Goal: Transaction & Acquisition: Book appointment/travel/reservation

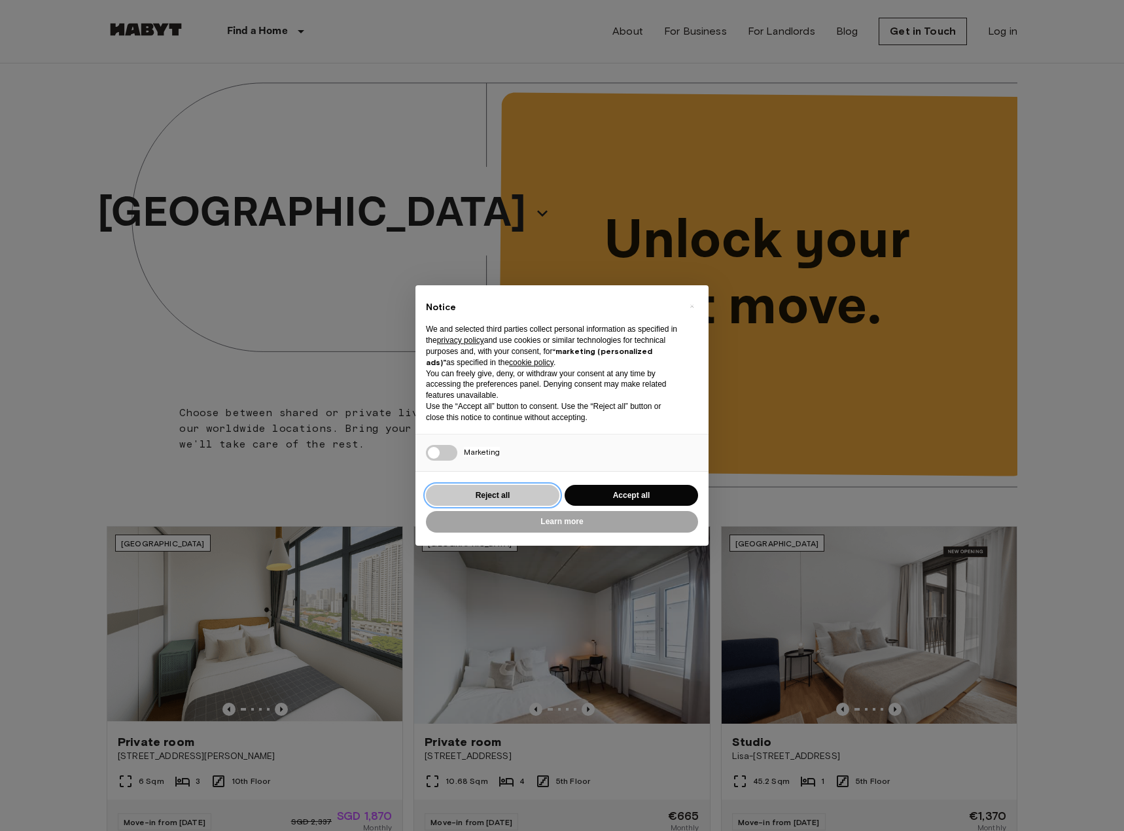
click at [498, 491] on button "Reject all" at bounding box center [493, 496] width 134 height 22
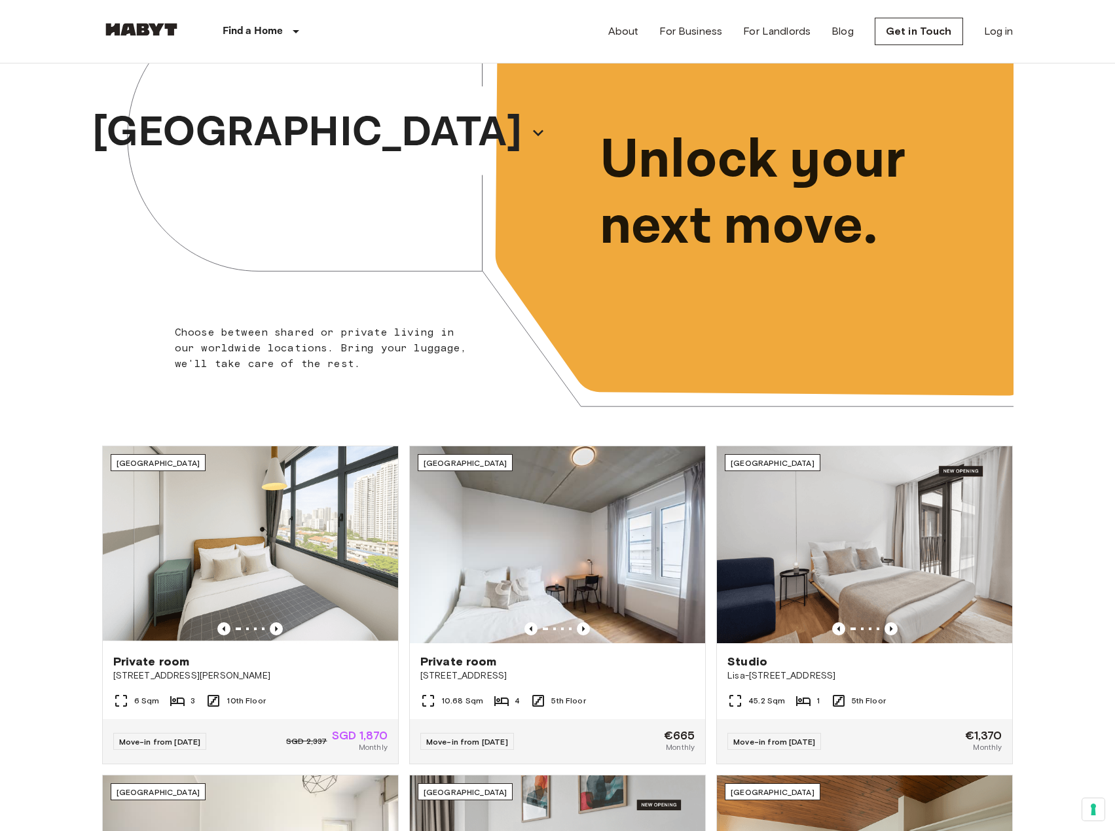
scroll to position [327, 0]
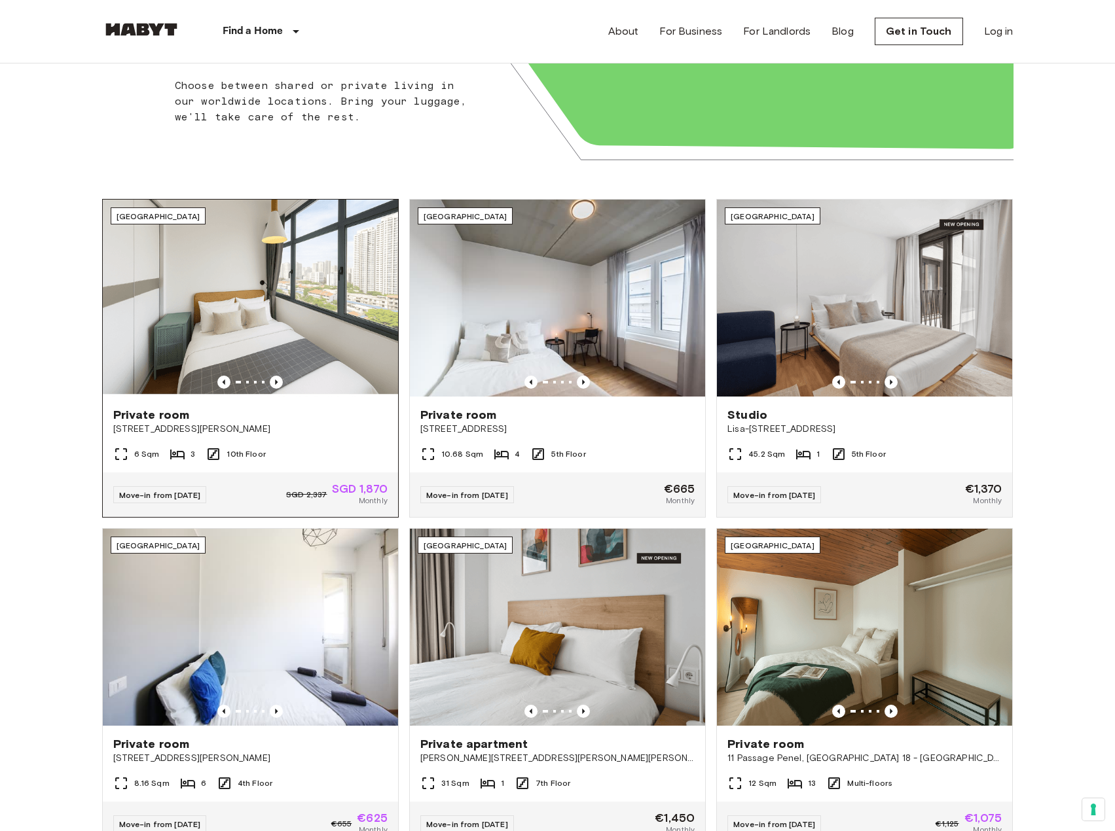
click at [251, 298] on img at bounding box center [250, 298] width 295 height 197
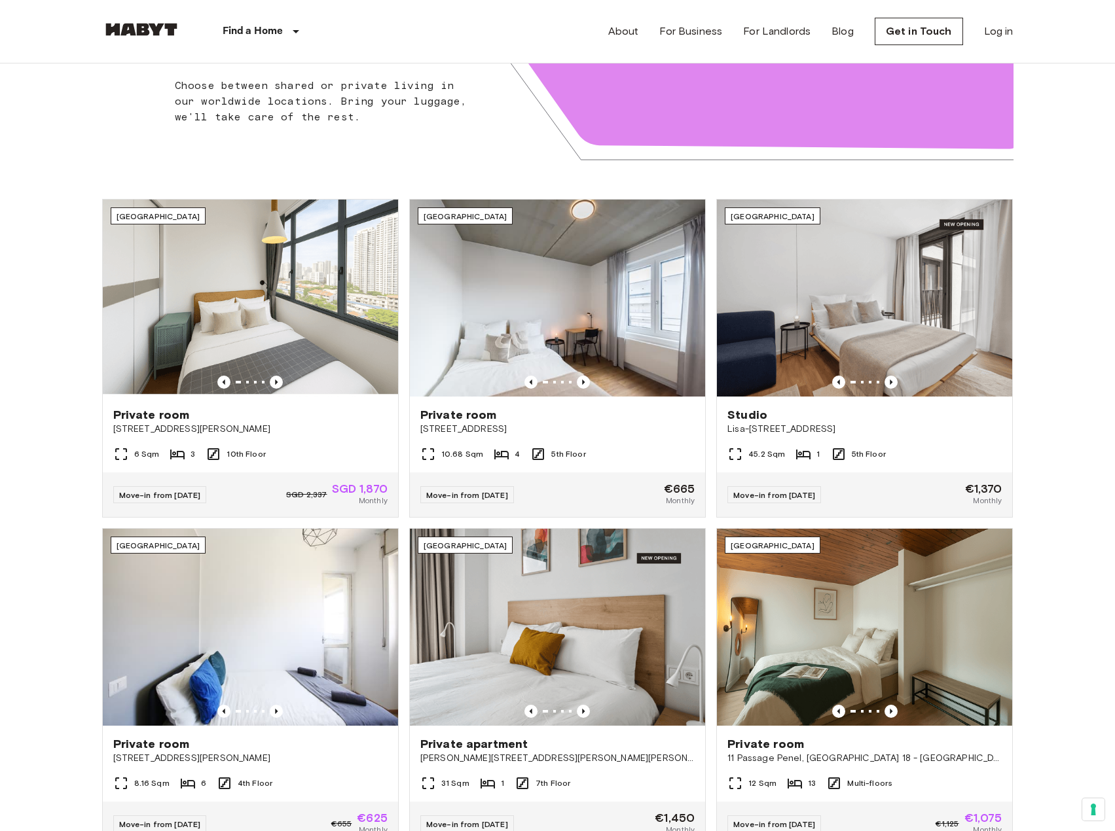
scroll to position [262, 0]
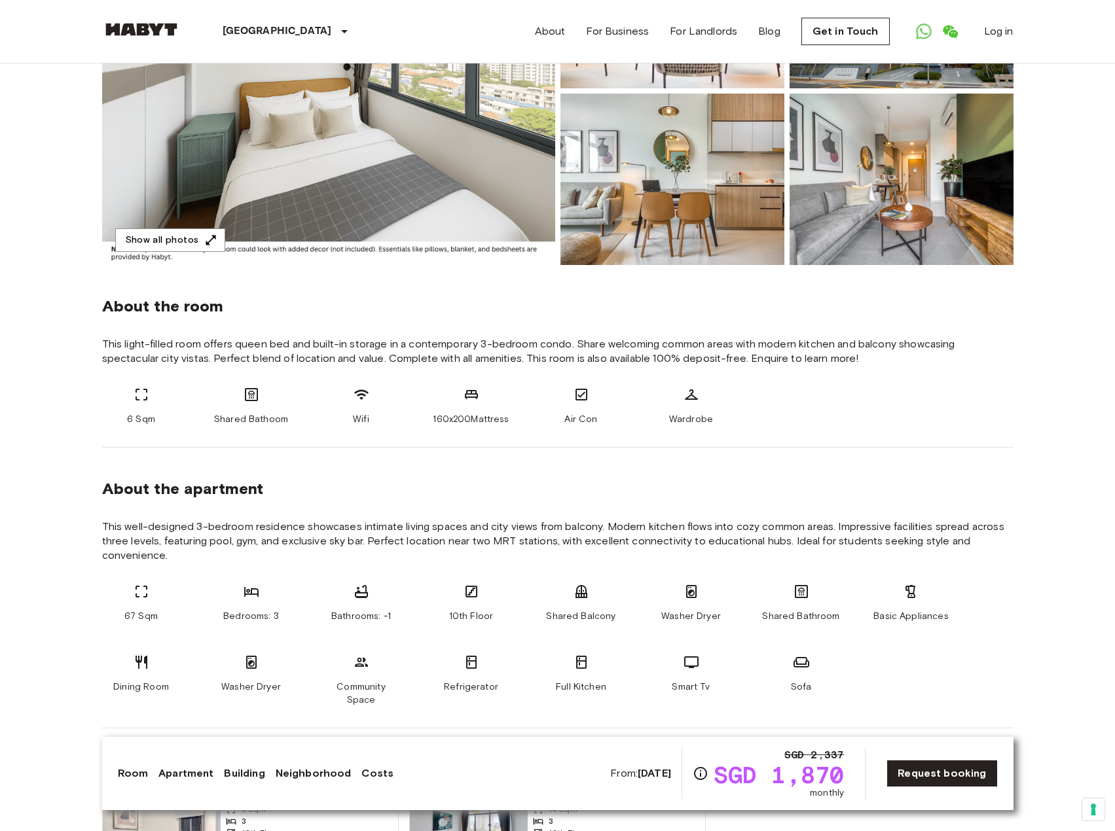
scroll to position [65, 0]
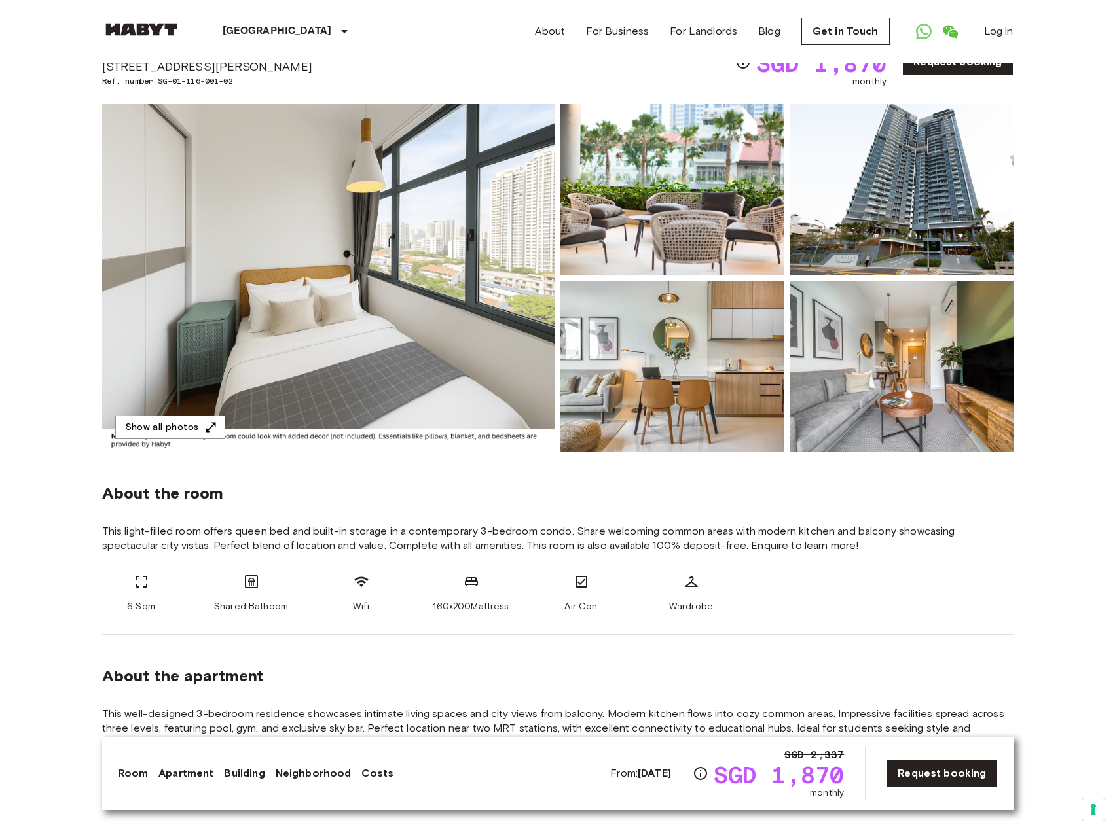
click at [466, 279] on img at bounding box center [328, 278] width 453 height 348
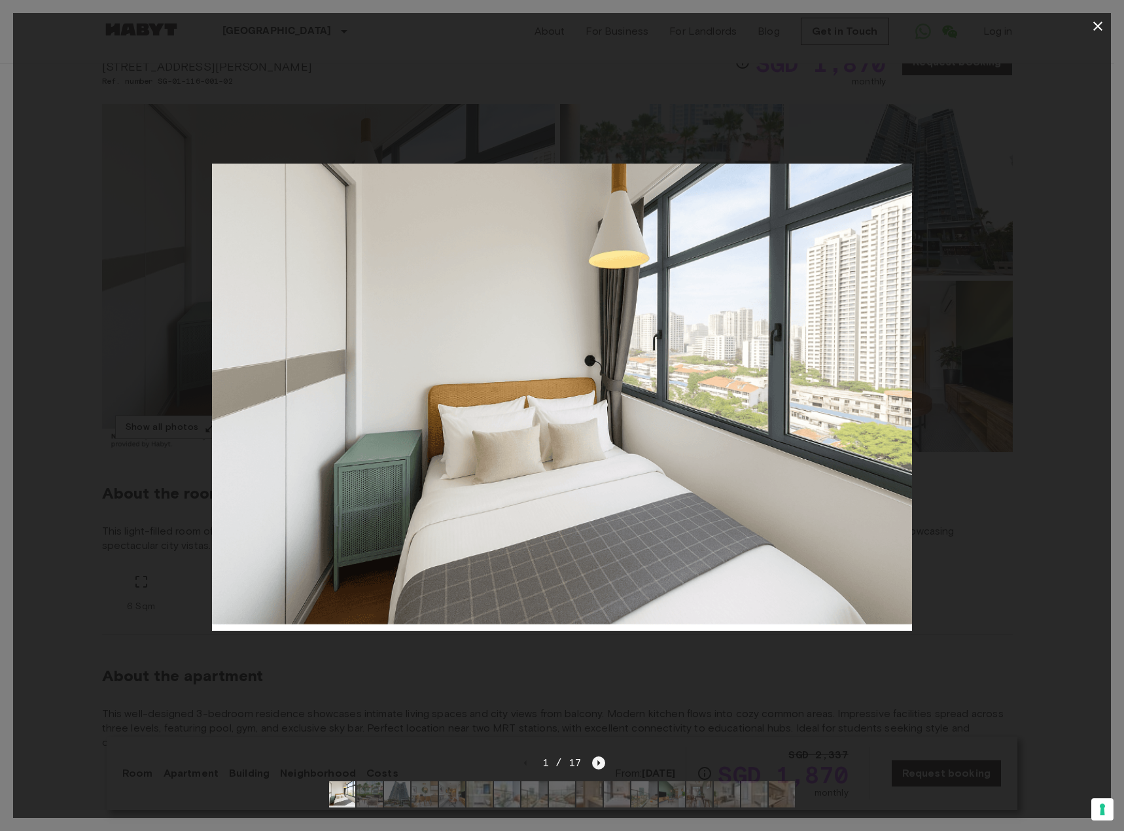
click at [594, 755] on div "1 / 17" at bounding box center [562, 763] width 87 height 16
click at [596, 757] on icon "Next image" at bounding box center [598, 763] width 13 height 13
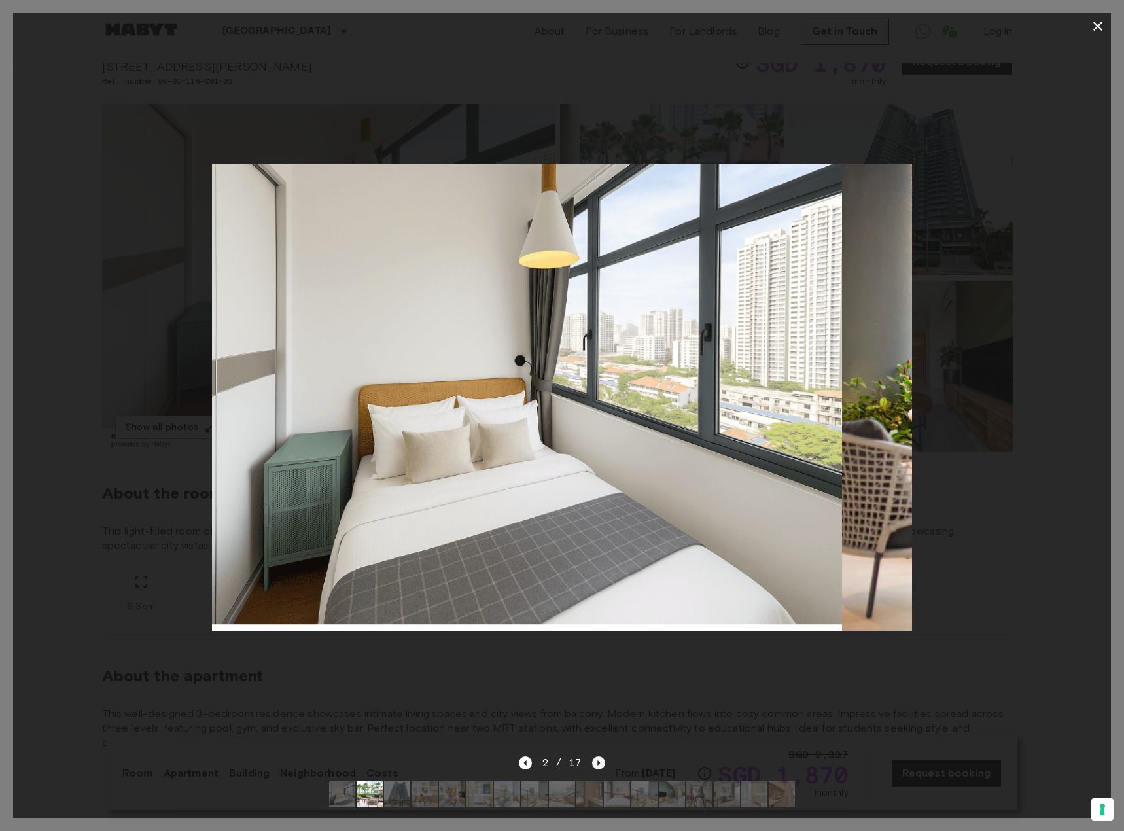
click at [596, 757] on icon "Next image" at bounding box center [598, 763] width 13 height 13
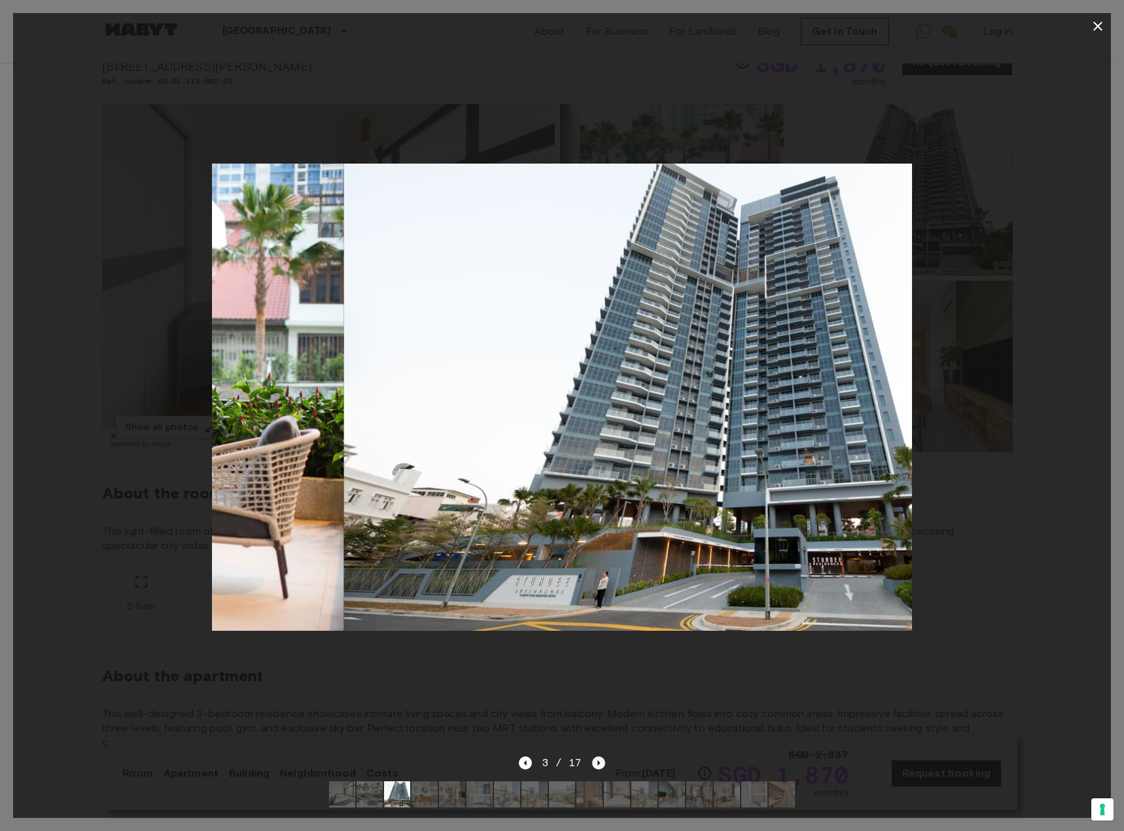
click at [596, 757] on icon "Next image" at bounding box center [598, 763] width 13 height 13
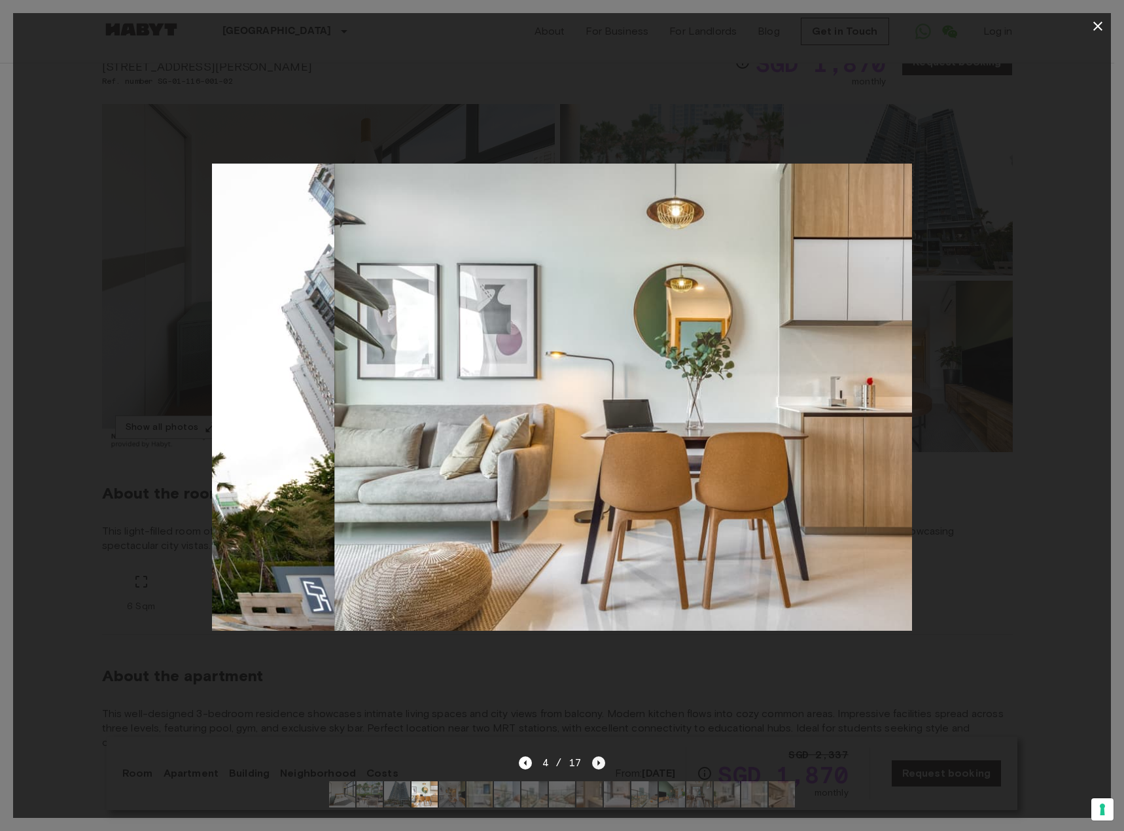
click at [596, 757] on icon "Next image" at bounding box center [598, 763] width 13 height 13
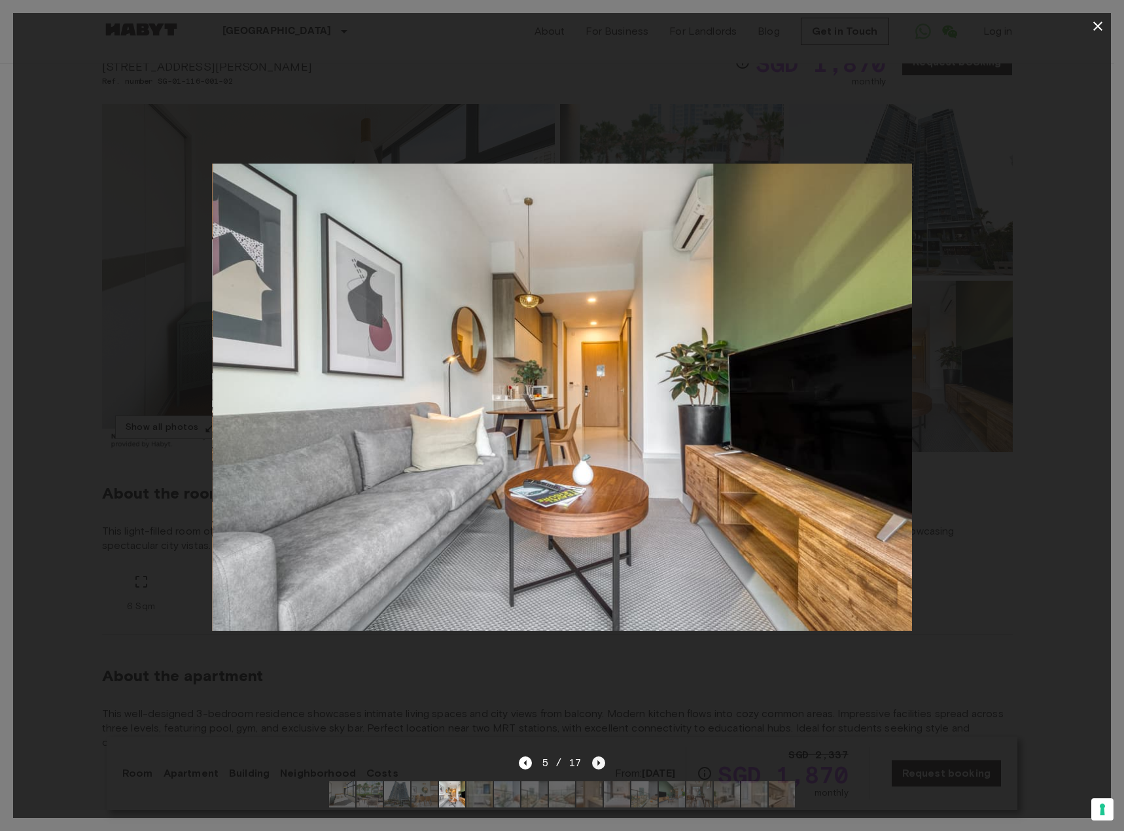
click at [599, 761] on icon "Next image" at bounding box center [599, 763] width 3 height 5
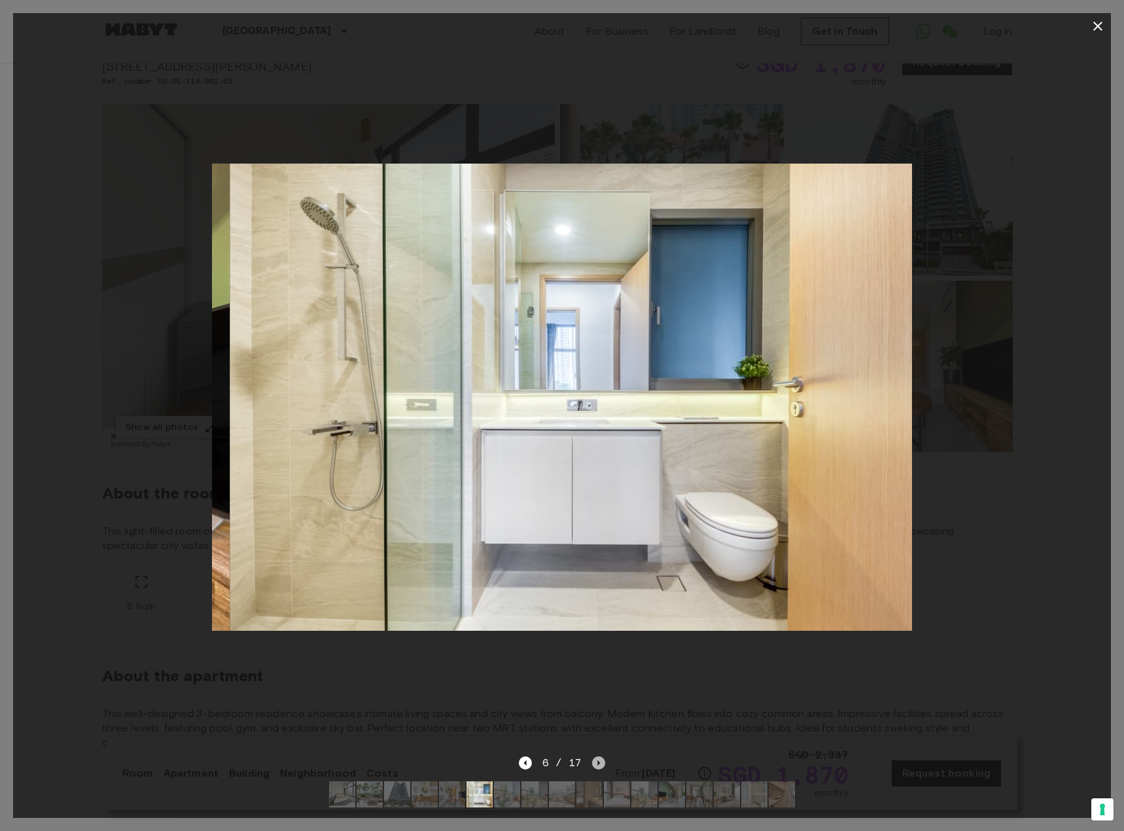
click at [599, 761] on icon "Next image" at bounding box center [599, 763] width 3 height 5
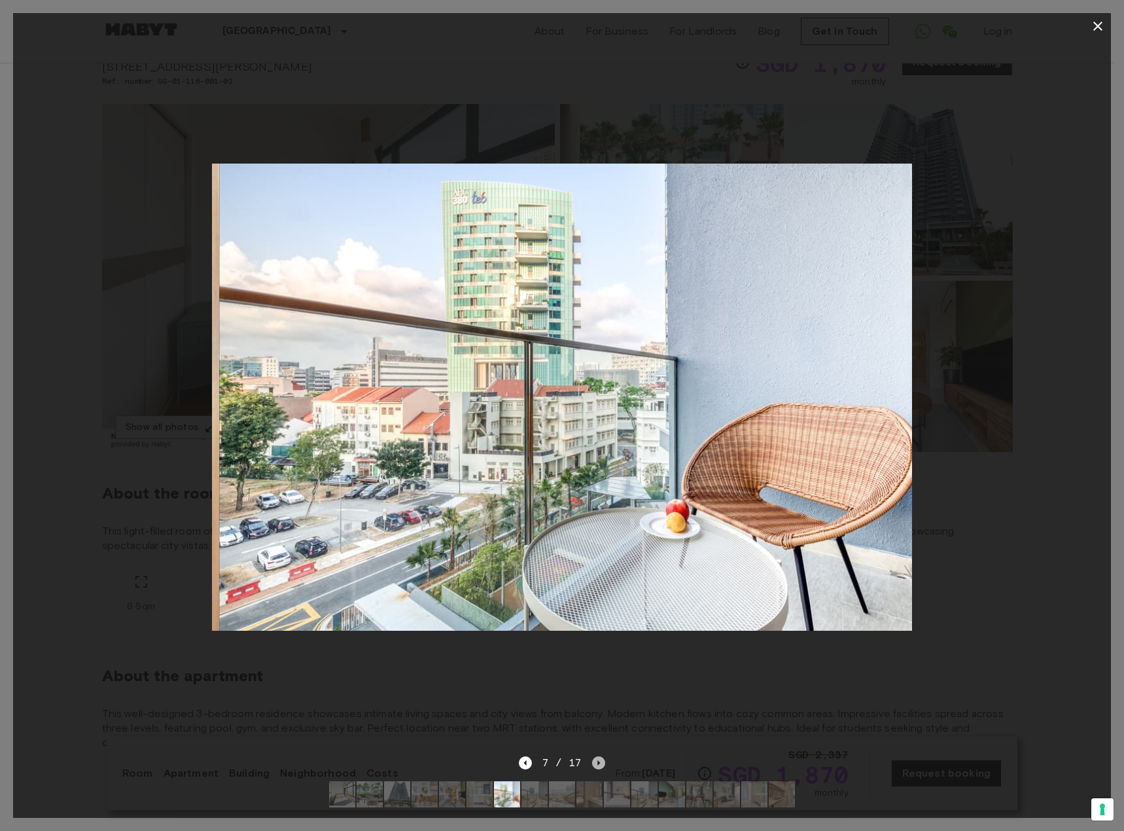
click at [599, 761] on icon "Next image" at bounding box center [599, 763] width 3 height 5
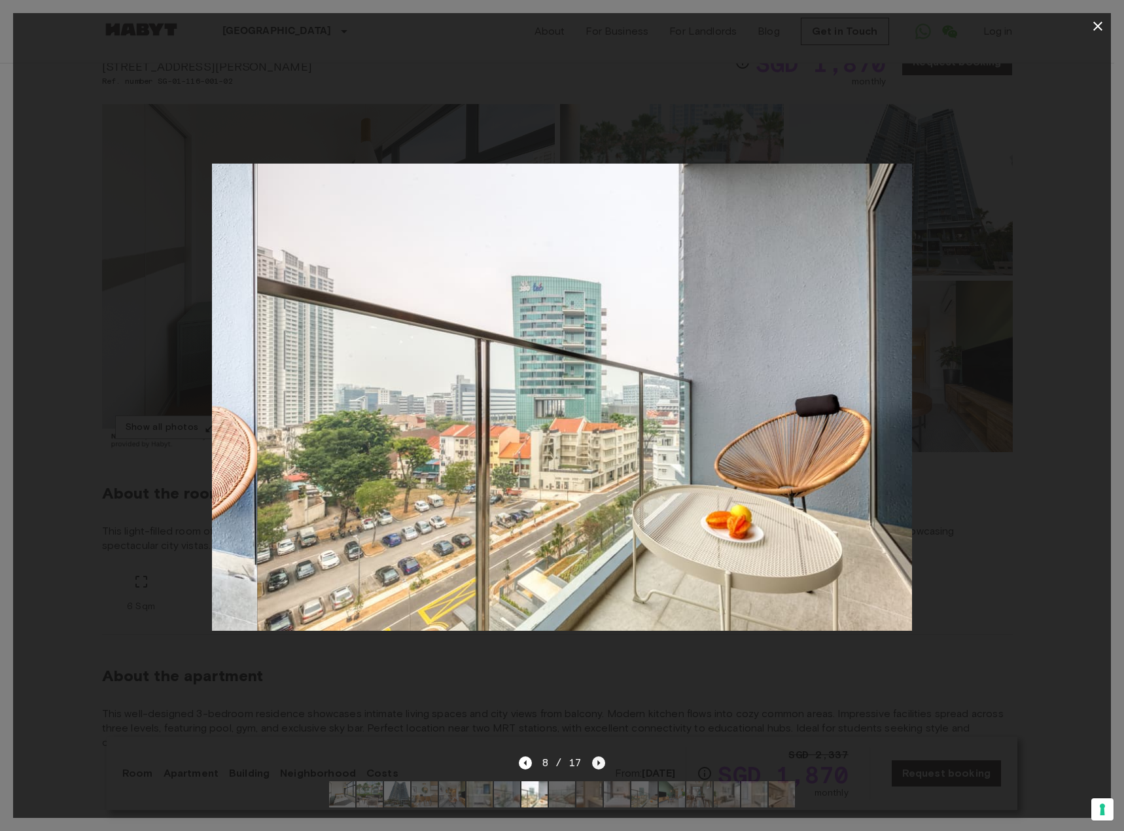
click at [599, 761] on icon "Next image" at bounding box center [599, 763] width 3 height 5
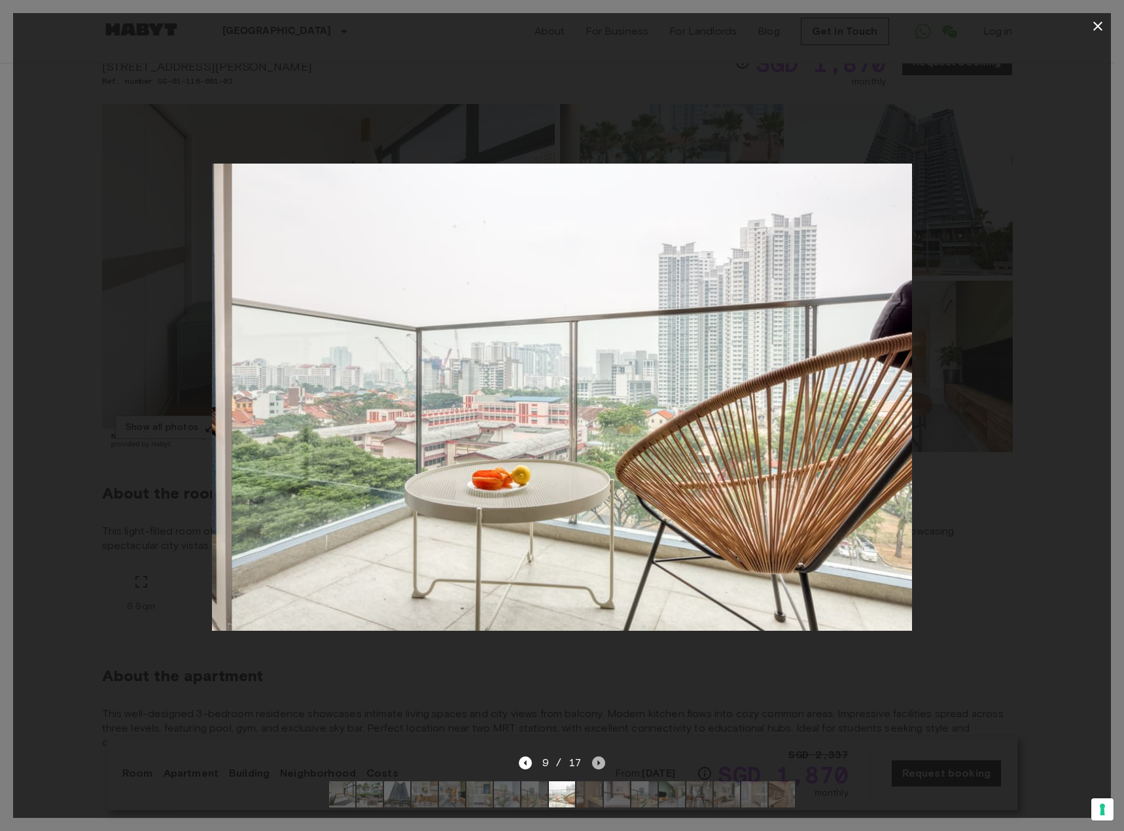
click at [599, 761] on icon "Next image" at bounding box center [599, 763] width 3 height 5
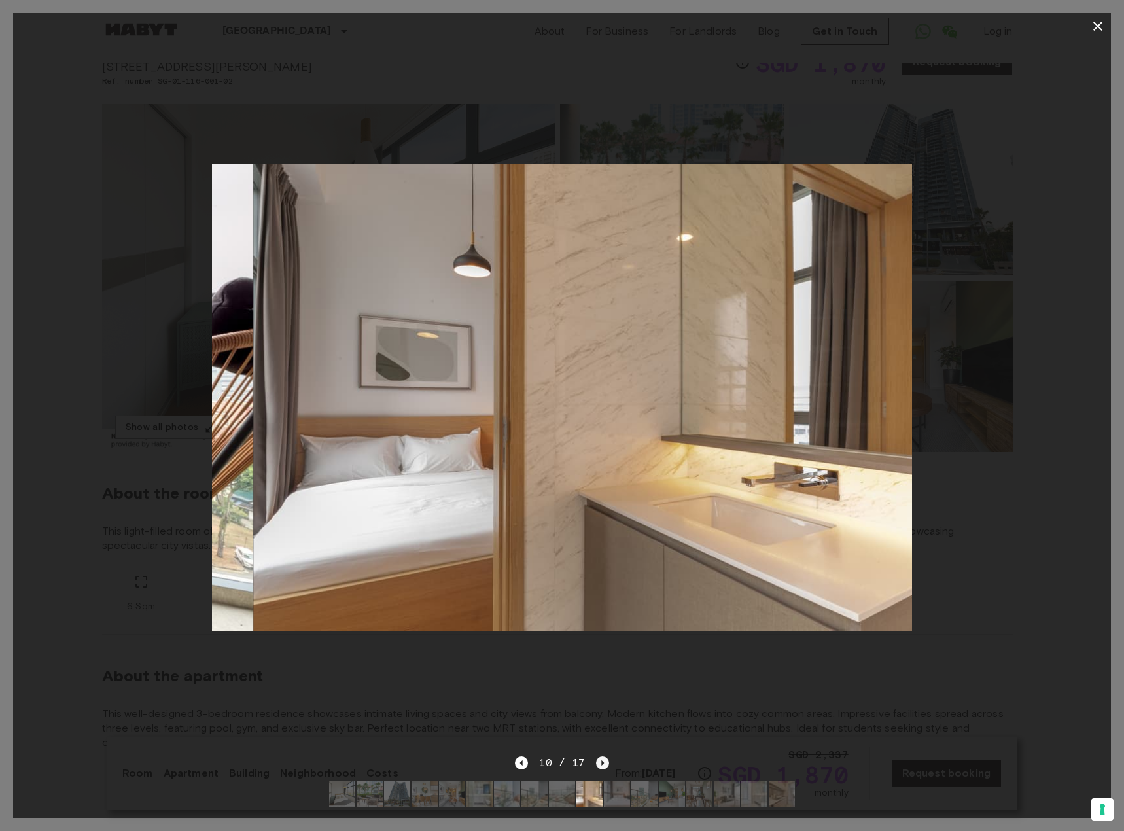
click at [599, 757] on icon "Next image" at bounding box center [602, 763] width 13 height 13
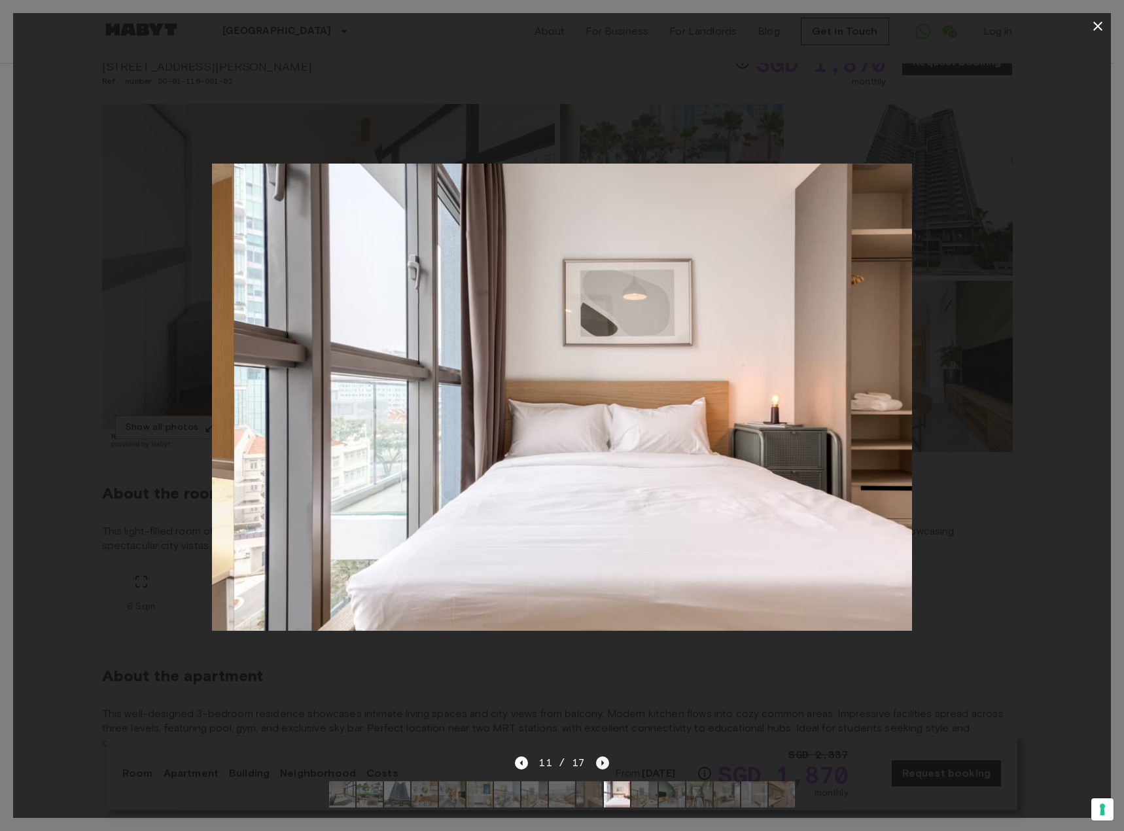
click at [599, 757] on icon "Next image" at bounding box center [602, 763] width 13 height 13
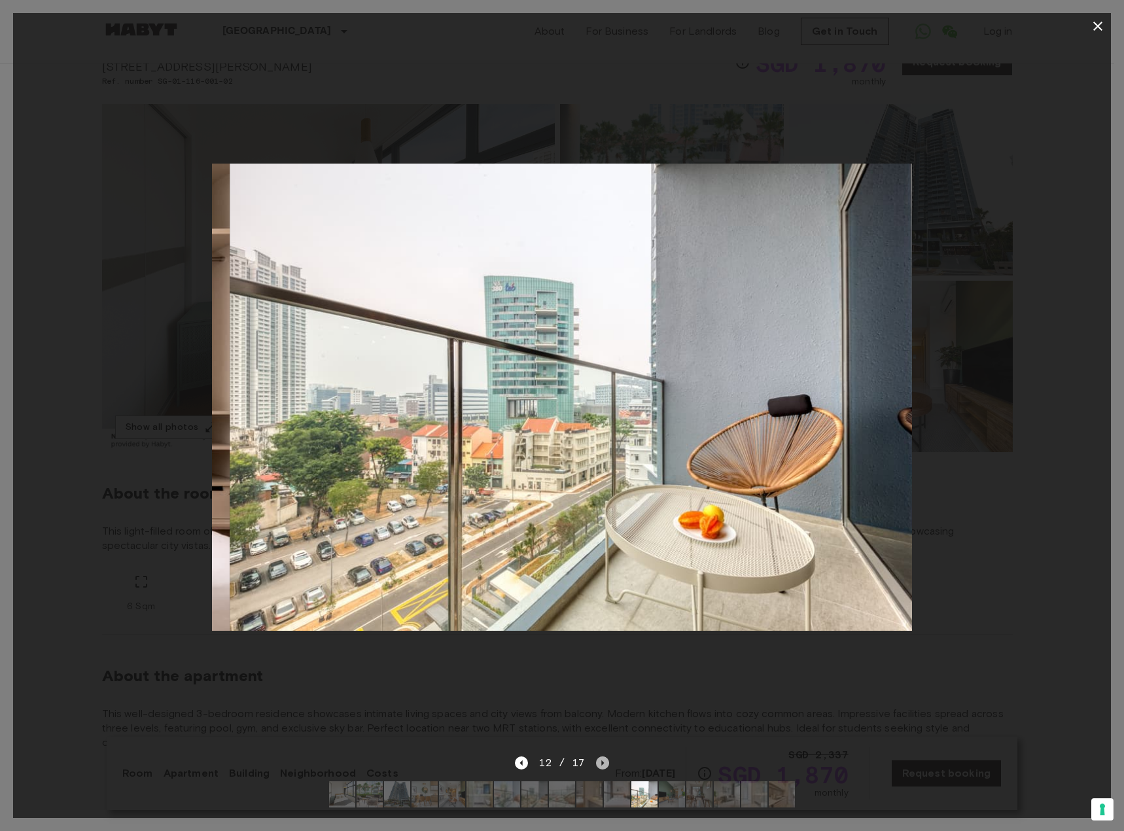
click at [599, 757] on icon "Next image" at bounding box center [602, 763] width 13 height 13
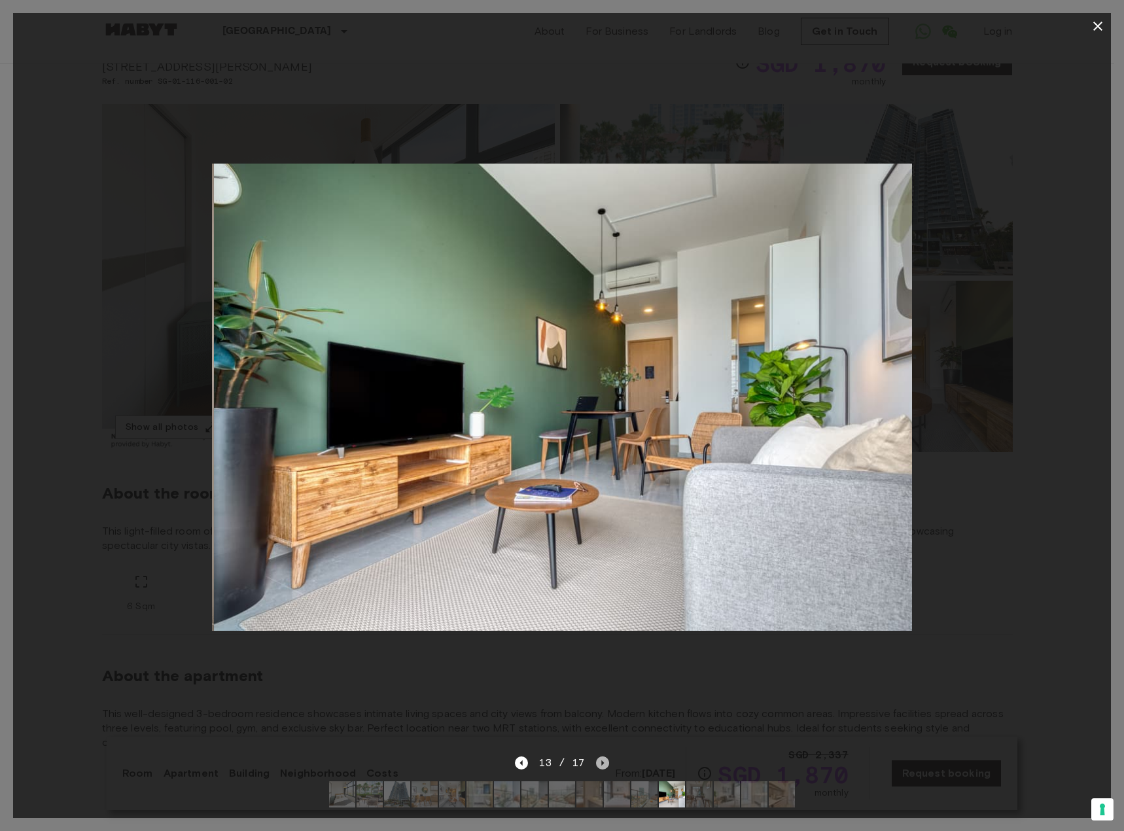
click at [599, 757] on icon "Next image" at bounding box center [602, 763] width 13 height 13
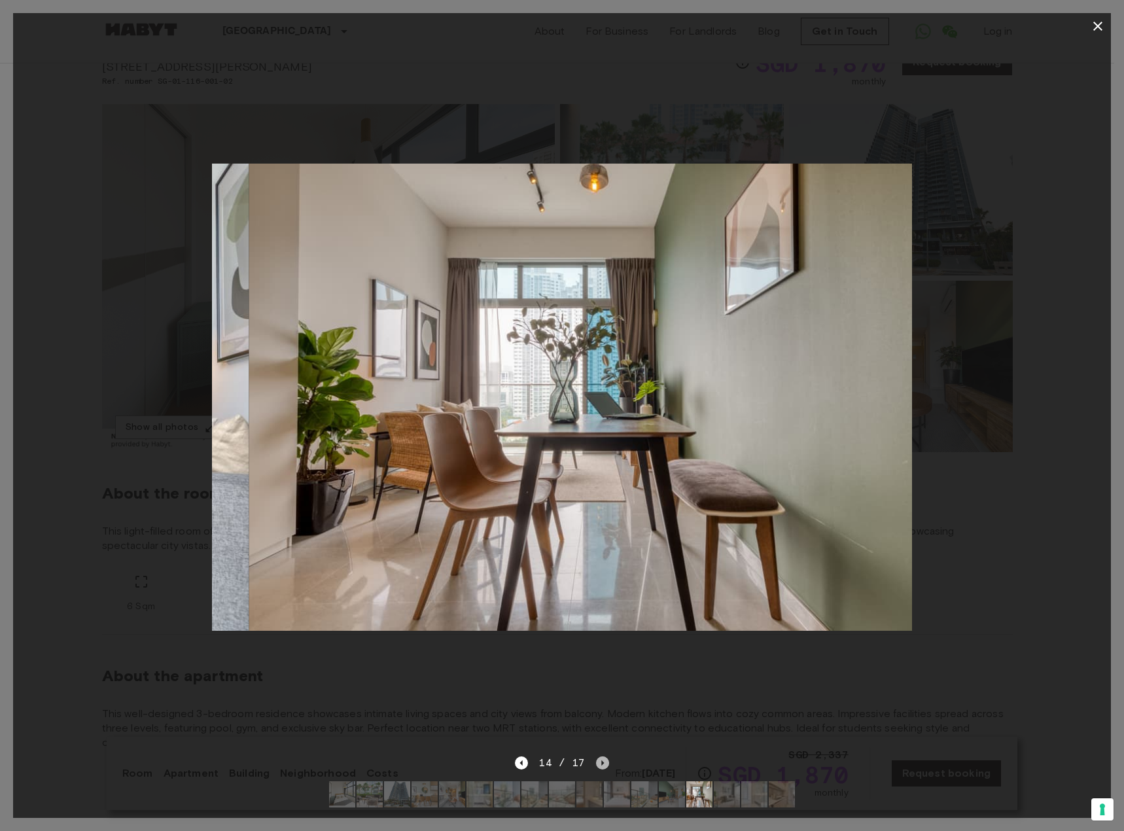
click at [599, 757] on icon "Next image" at bounding box center [602, 763] width 13 height 13
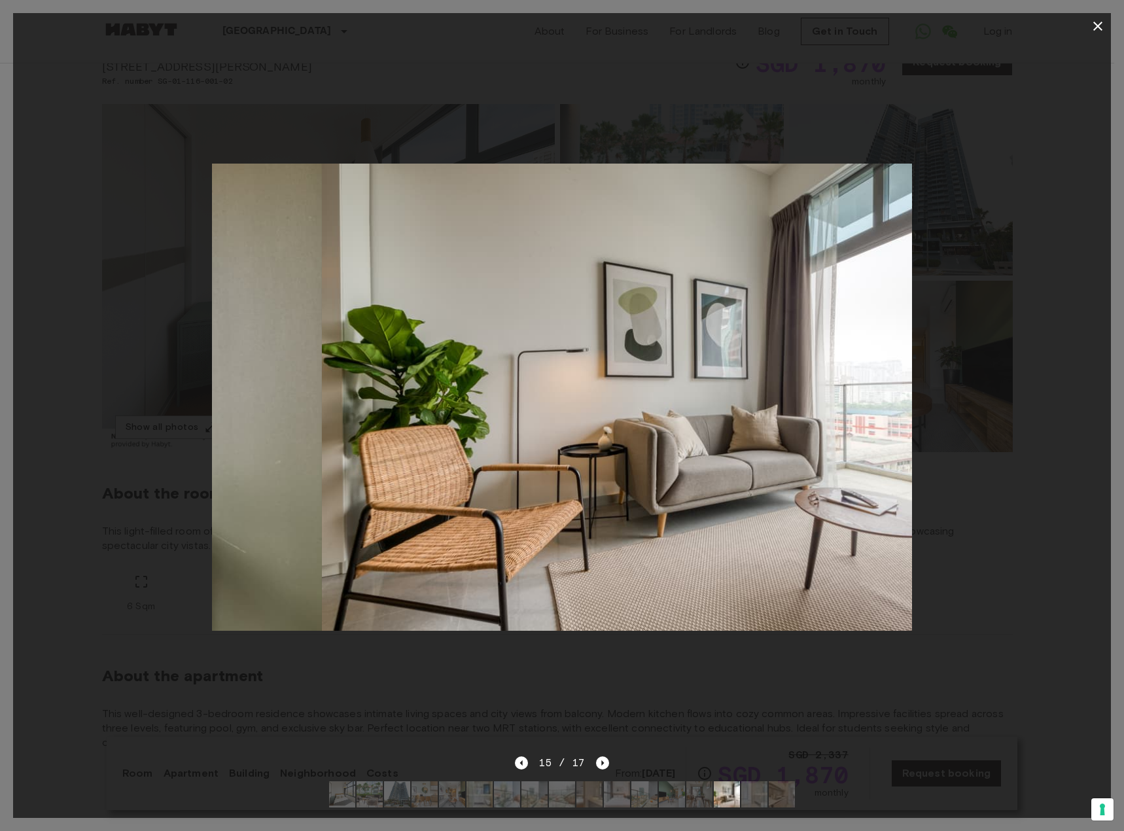
click at [787, 697] on div at bounding box center [562, 397] width 1098 height 716
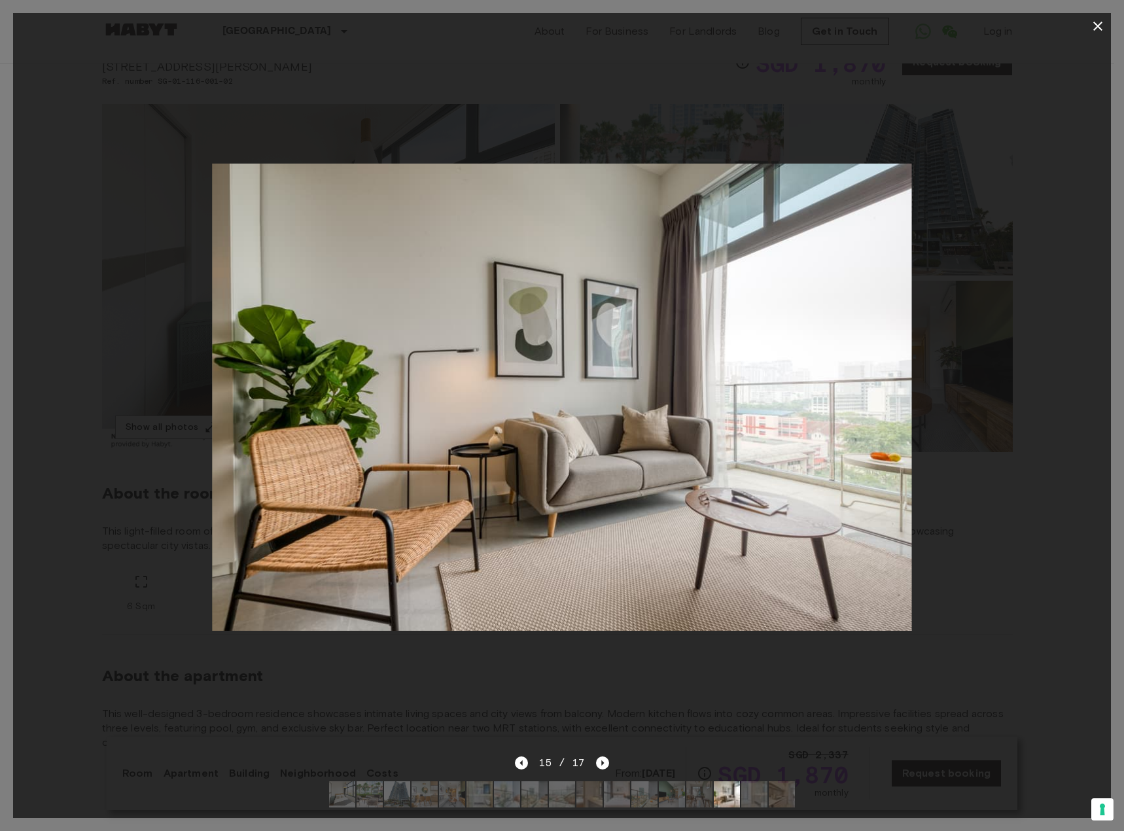
click at [1108, 22] on button "button" at bounding box center [1098, 26] width 26 height 26
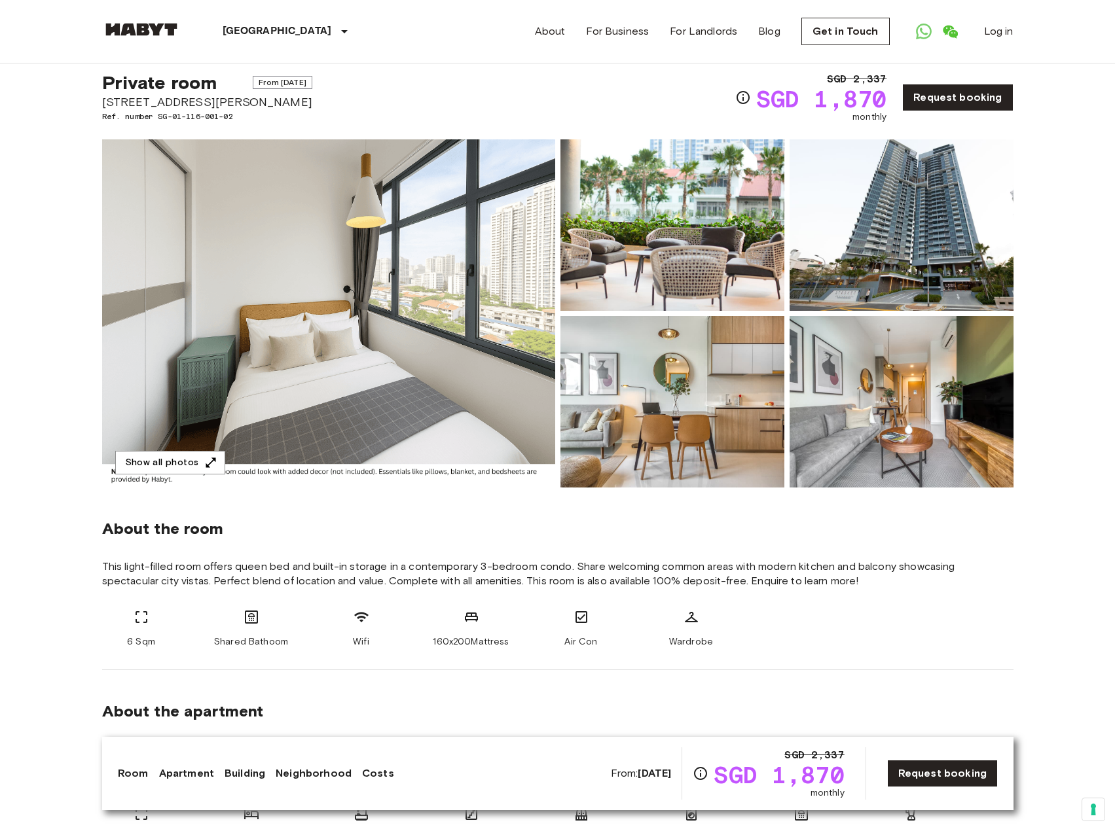
scroll to position [0, 0]
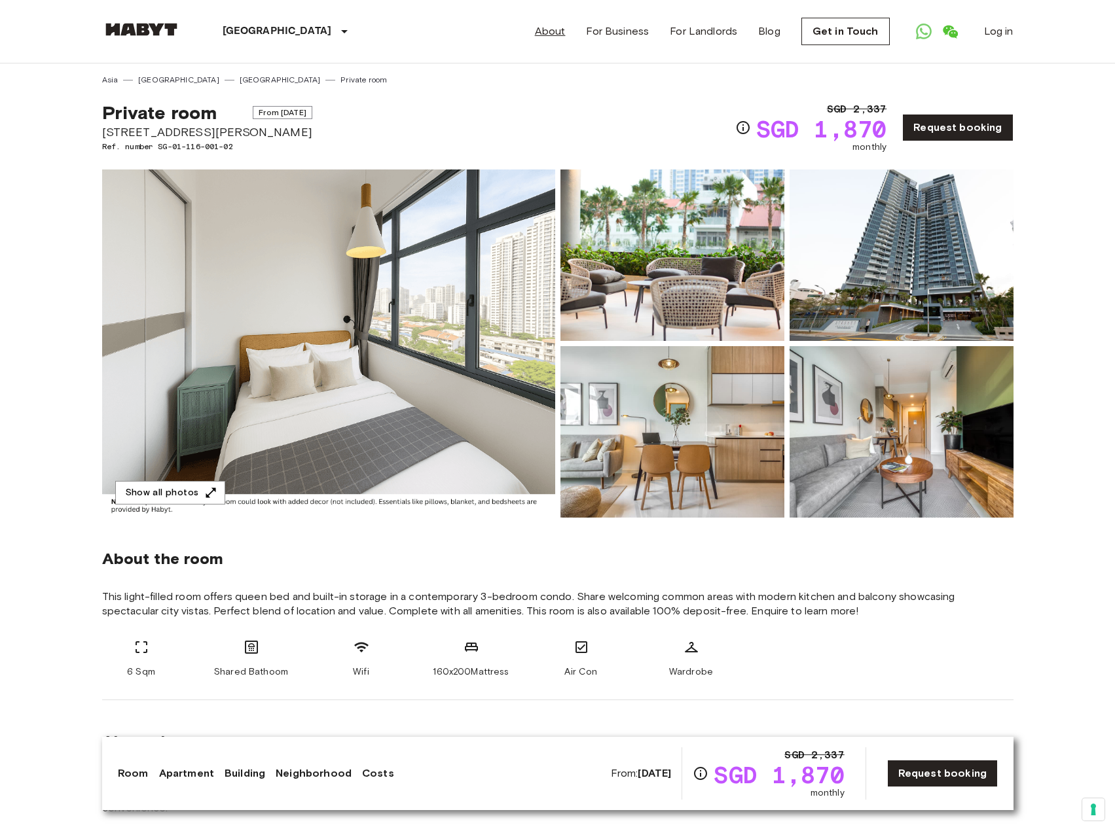
click at [571, 35] on div "About For Business For Landlords Blog Get in Touch Log in" at bounding box center [774, 31] width 478 height 63
click at [560, 33] on link "About" at bounding box center [550, 32] width 31 height 16
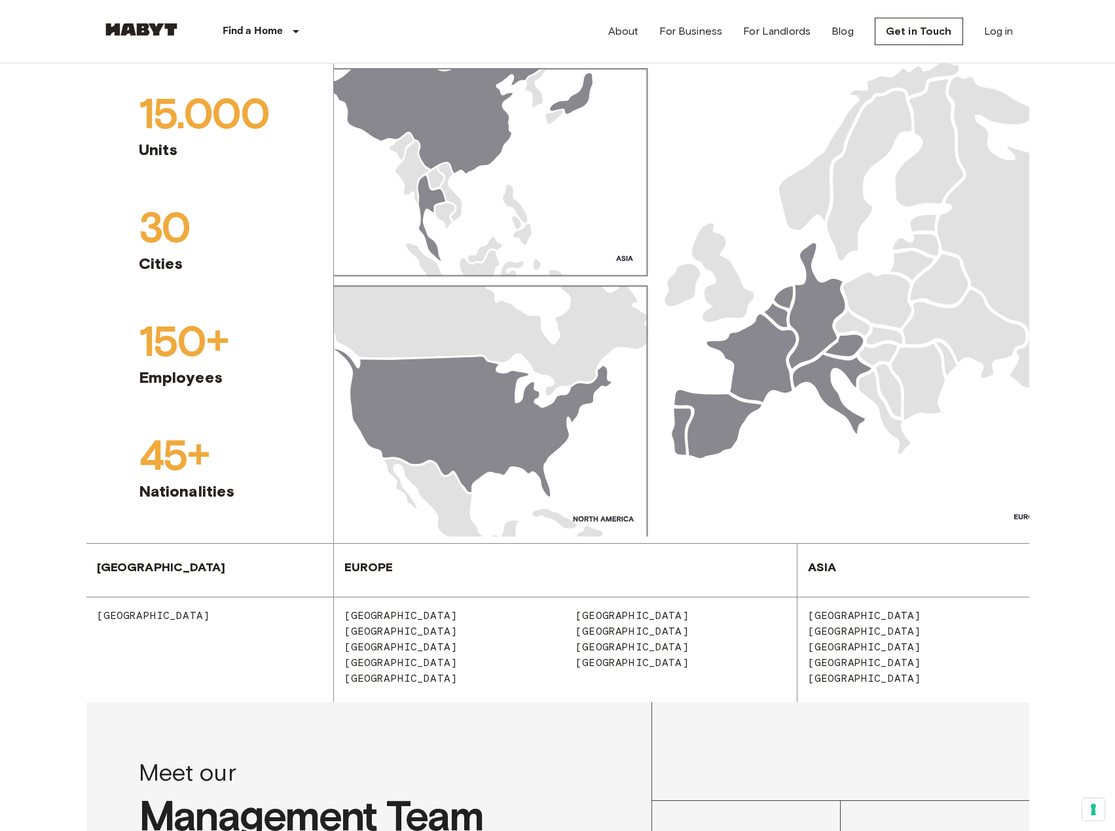
scroll to position [916, 0]
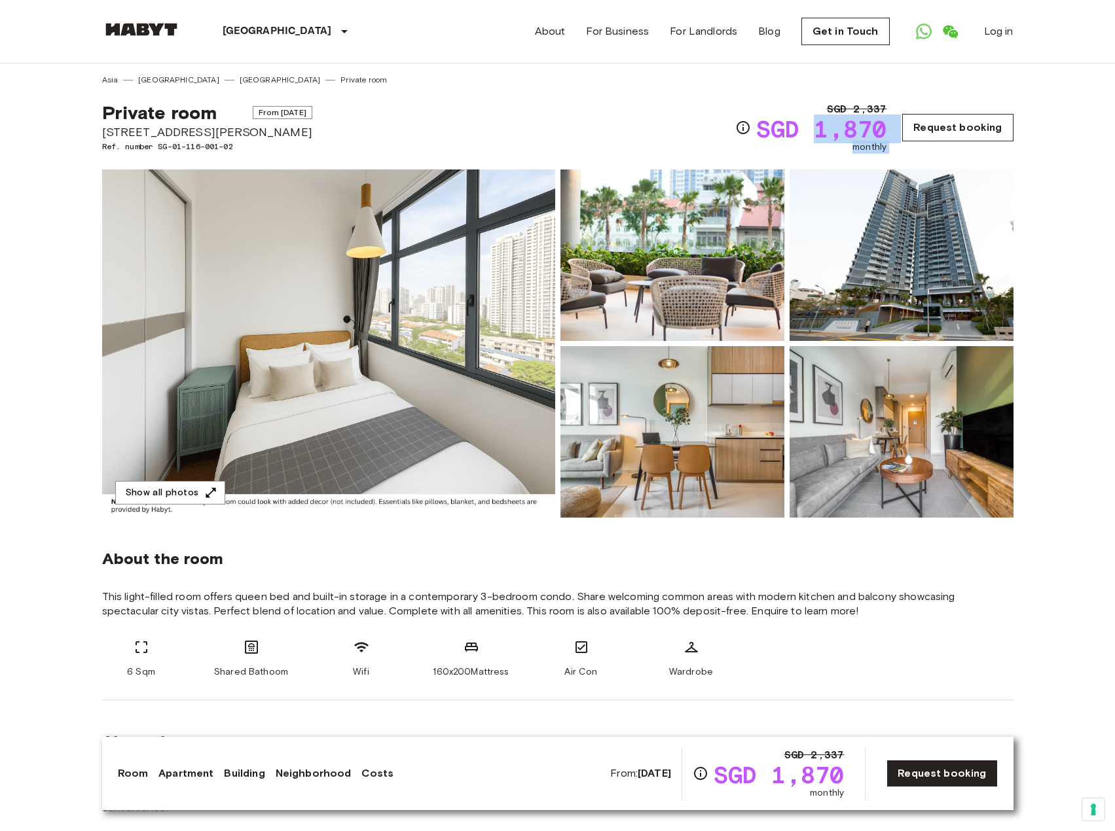
drag, startPoint x: 821, startPoint y: 129, endPoint x: 910, endPoint y: 125, distance: 89.1
click at [917, 132] on div "SGD 2,337 SGD 1,870 monthly Request booking" at bounding box center [874, 127] width 278 height 52
click at [877, 126] on span "SGD 1,870" at bounding box center [821, 129] width 130 height 24
drag, startPoint x: 887, startPoint y: 126, endPoint x: 817, endPoint y: 122, distance: 69.5
click at [817, 122] on span "SGD 1,870" at bounding box center [821, 129] width 130 height 24
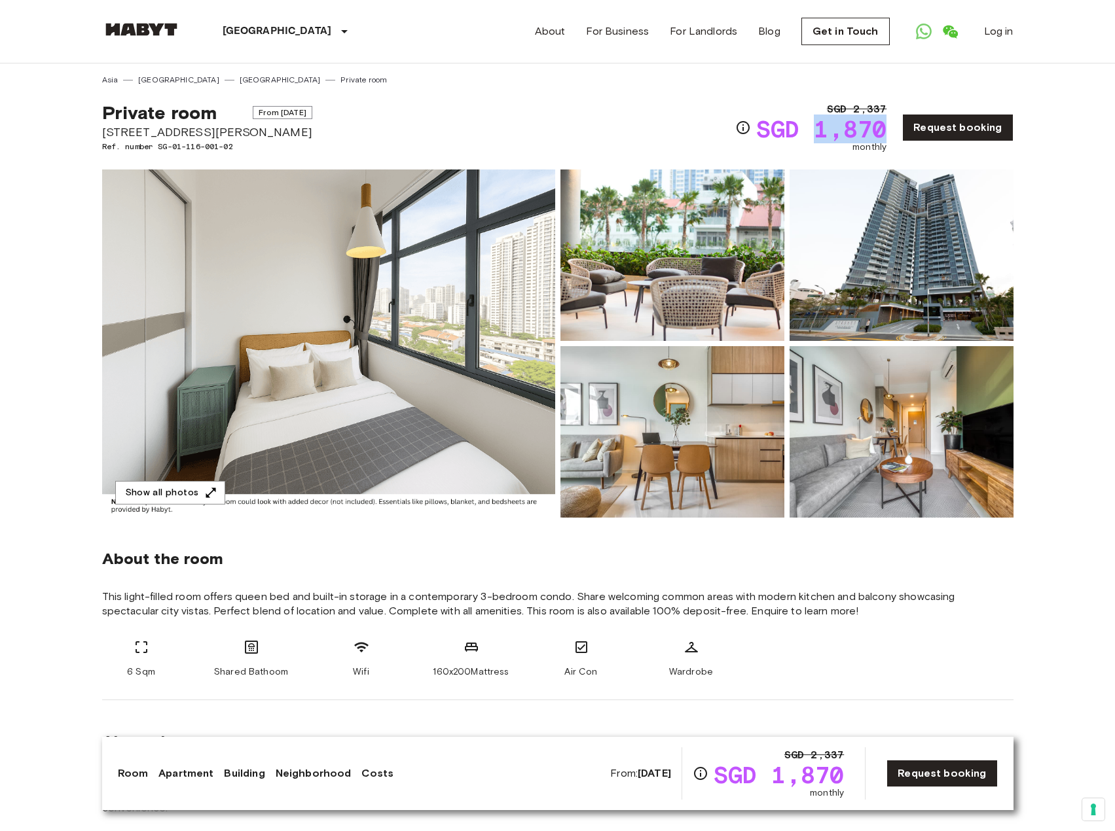
copy span "1,870"
